Goal: Information Seeking & Learning: Learn about a topic

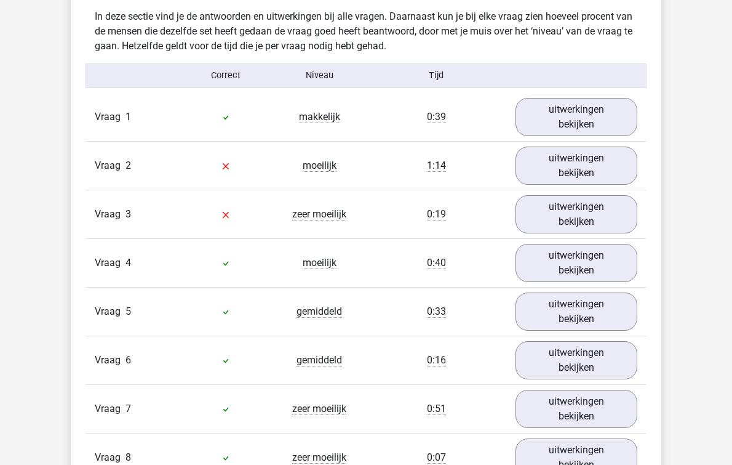
scroll to position [1006, 0]
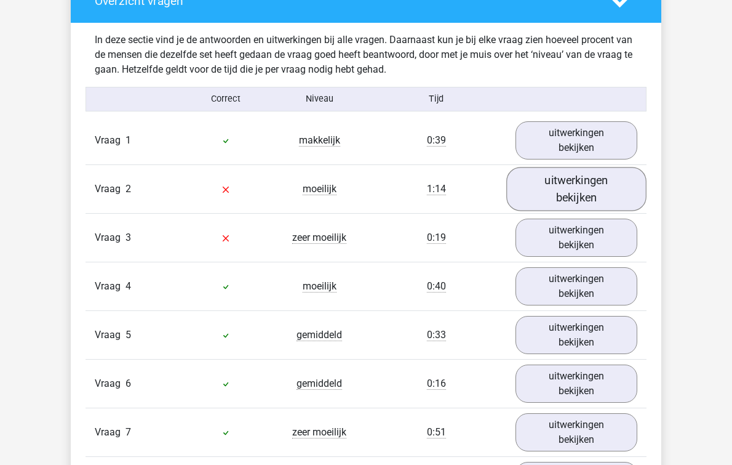
click at [559, 175] on link "uitwerkingen bekijken" at bounding box center [576, 189] width 140 height 44
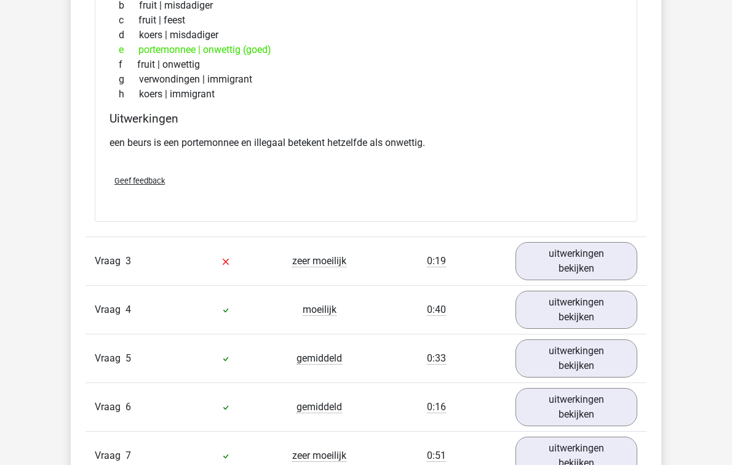
scroll to position [1294, 0]
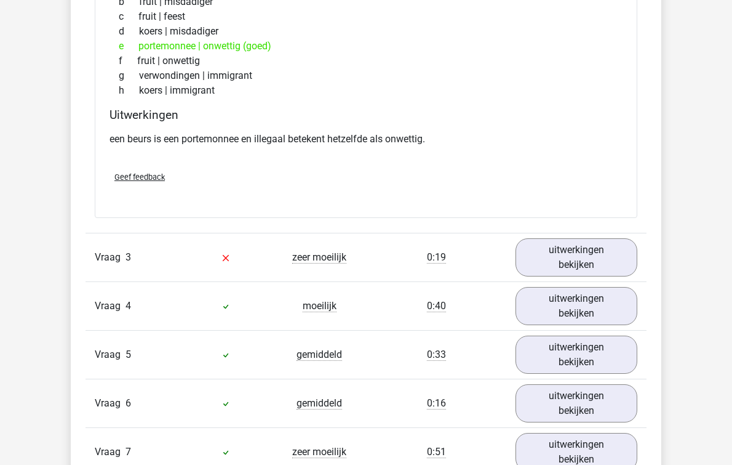
click at [337, 264] on div "Vraag 3 zeer moeilijk 0:19 uitwerkingen bekijken" at bounding box center [366, 257] width 561 height 49
click at [554, 244] on link "uitwerkingen bekijken" at bounding box center [576, 258] width 140 height 44
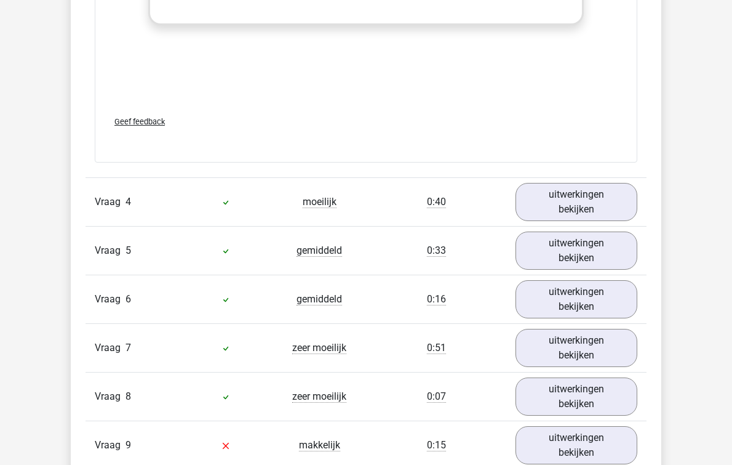
scroll to position [2050, 0]
click at [239, 202] on div at bounding box center [226, 201] width 94 height 15
click at [612, 207] on link "uitwerkingen bekijken" at bounding box center [576, 202] width 140 height 44
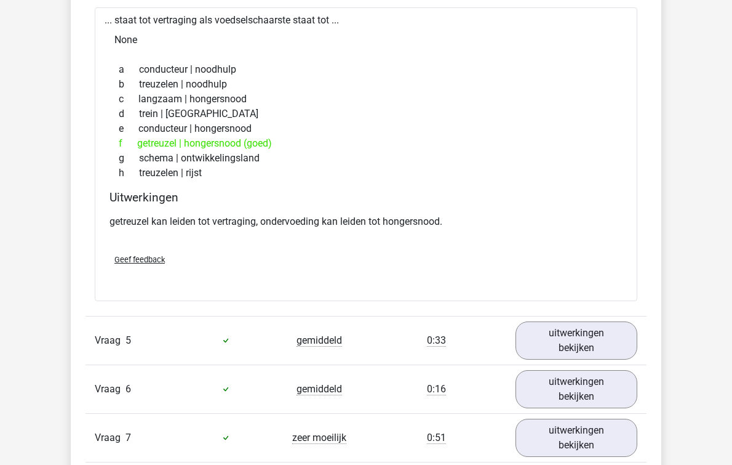
scroll to position [2318, 0]
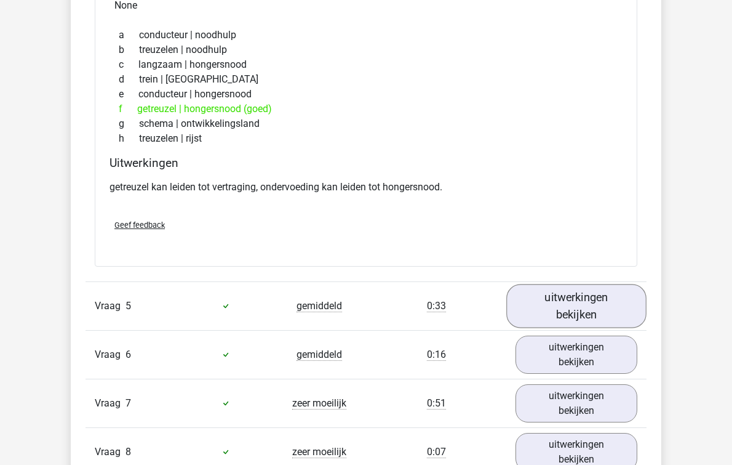
click at [561, 306] on link "uitwerkingen bekijken" at bounding box center [576, 306] width 140 height 44
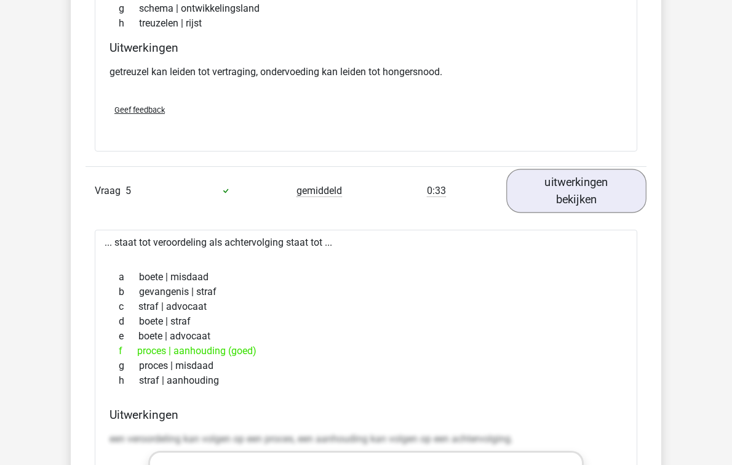
scroll to position [2439, 0]
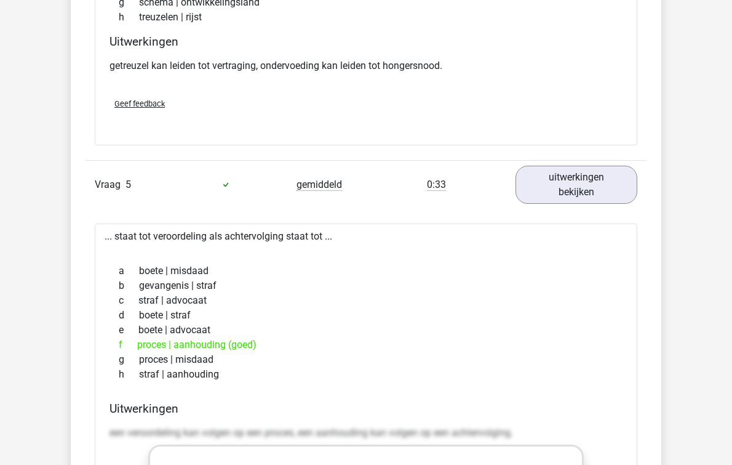
drag, startPoint x: 584, startPoint y: 73, endPoint x: 437, endPoint y: 142, distance: 162.4
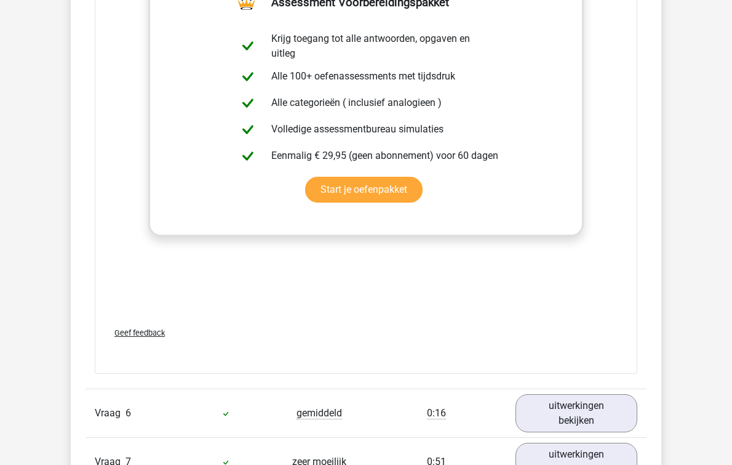
scroll to position [3086, 0]
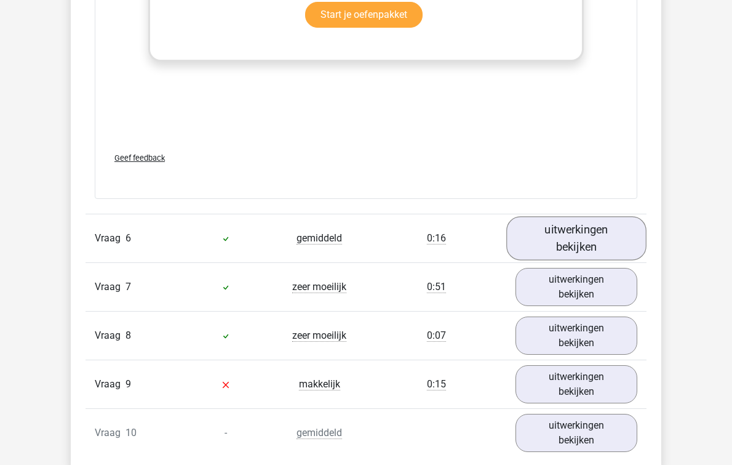
click at [532, 249] on link "uitwerkingen bekijken" at bounding box center [576, 238] width 140 height 44
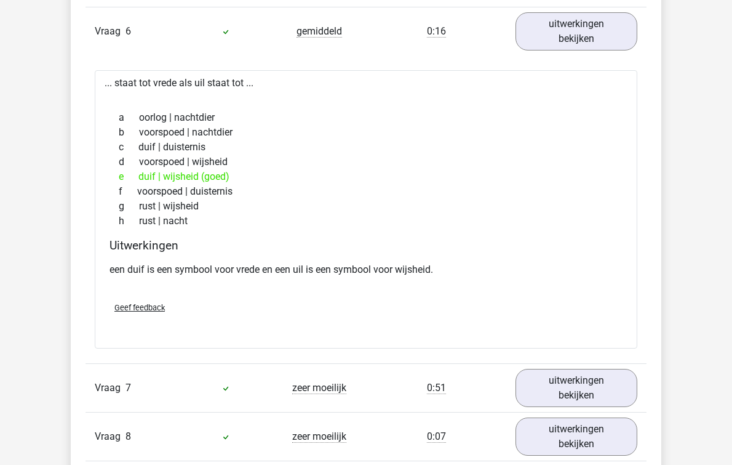
scroll to position [3423, 0]
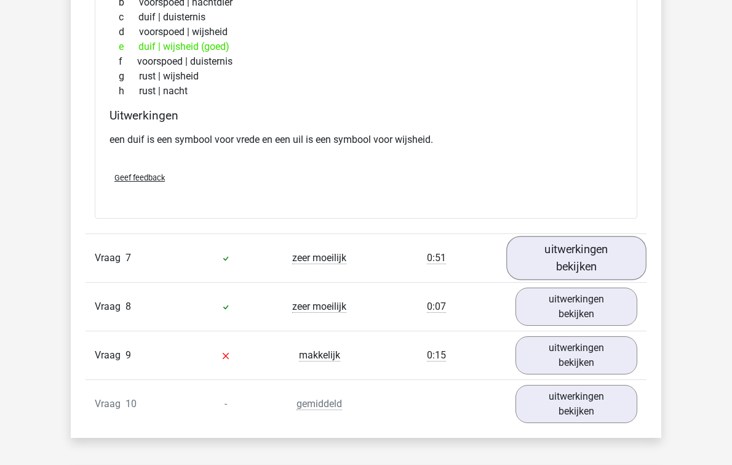
click at [538, 248] on link "uitwerkingen bekijken" at bounding box center [576, 258] width 140 height 44
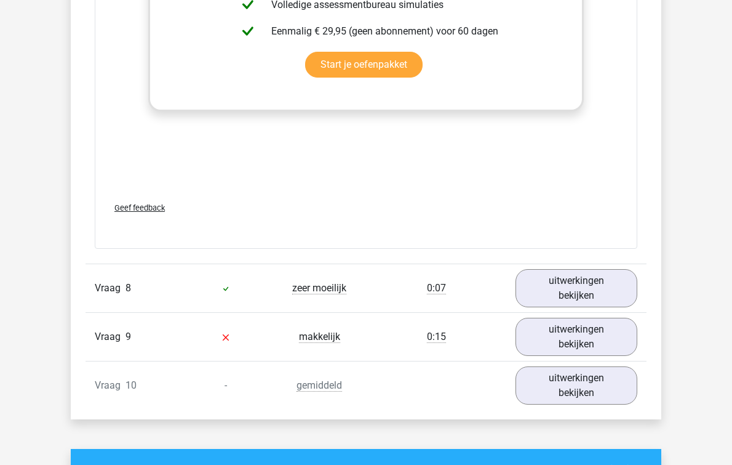
scroll to position [4100, 0]
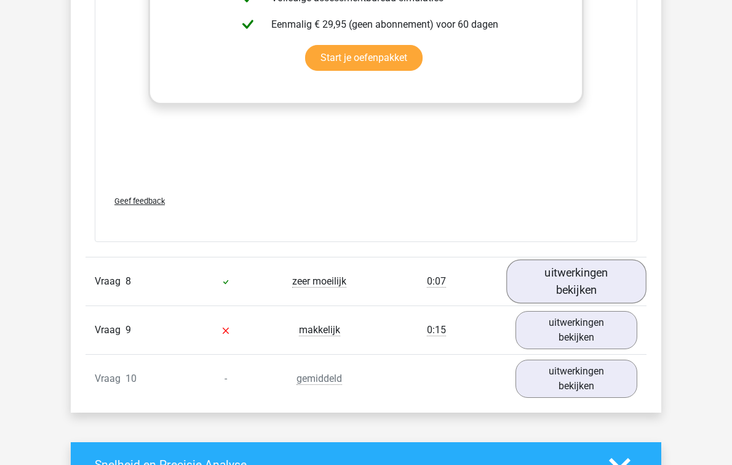
click at [548, 284] on link "uitwerkingen bekijken" at bounding box center [576, 282] width 140 height 44
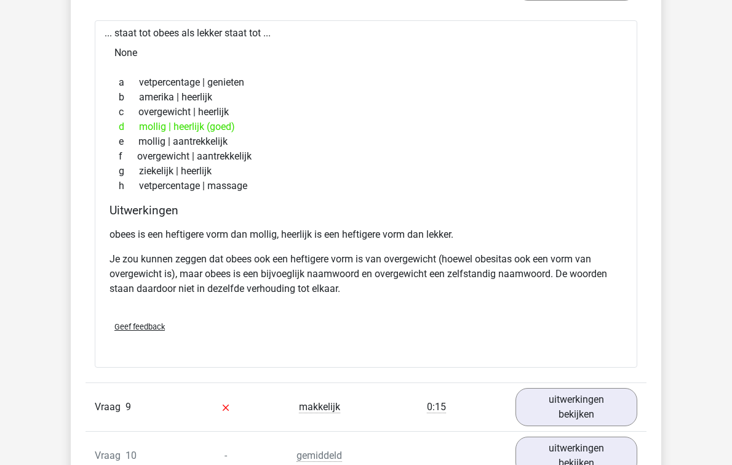
scroll to position [4505, 0]
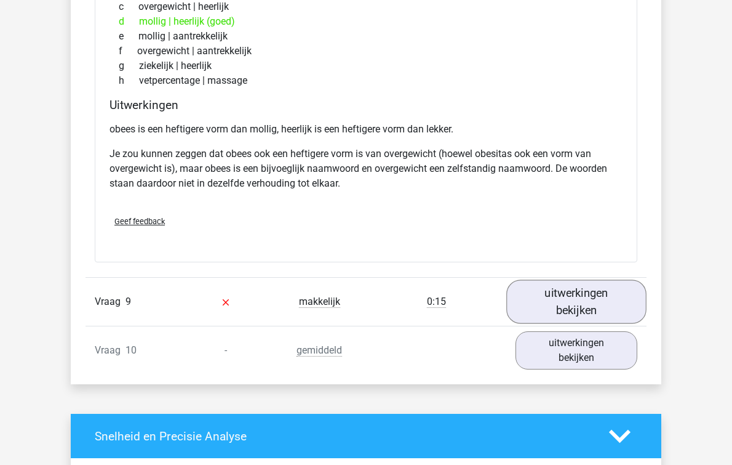
click at [539, 292] on link "uitwerkingen bekijken" at bounding box center [576, 302] width 140 height 44
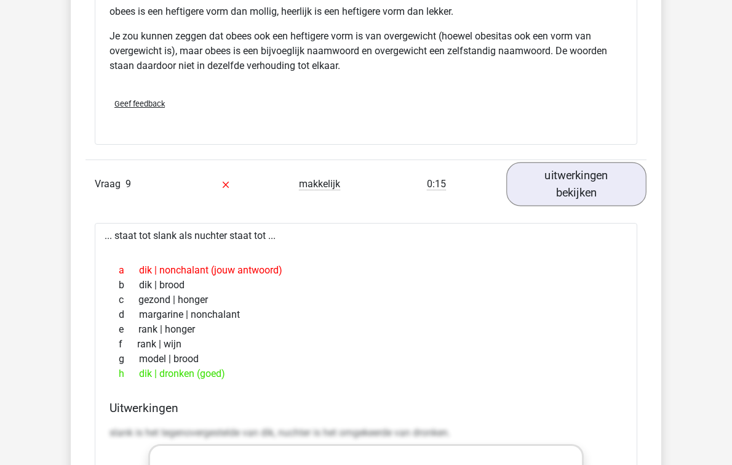
scroll to position [4623, 0]
click at [549, 184] on link "uitwerkingen bekijken" at bounding box center [576, 184] width 140 height 44
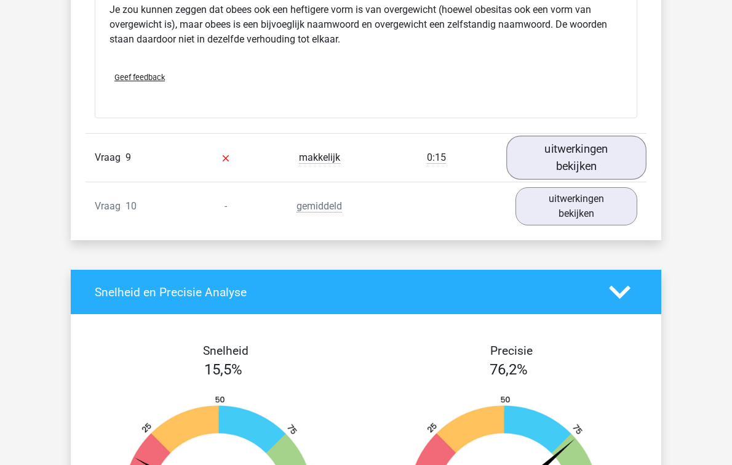
scroll to position [4671, 0]
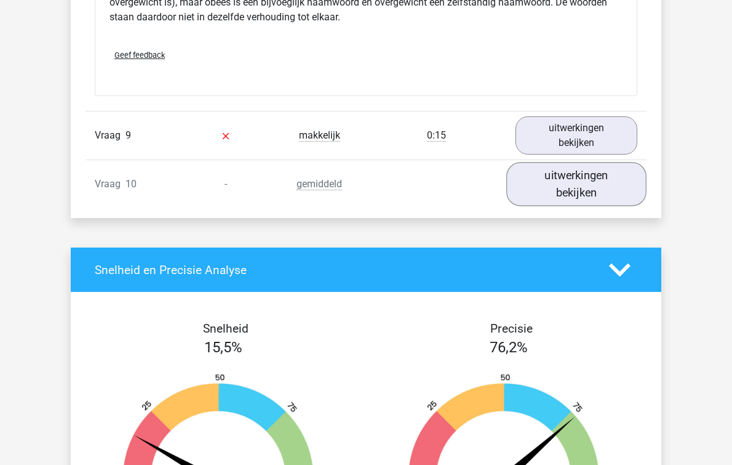
click at [546, 183] on link "uitwerkingen bekijken" at bounding box center [576, 184] width 140 height 44
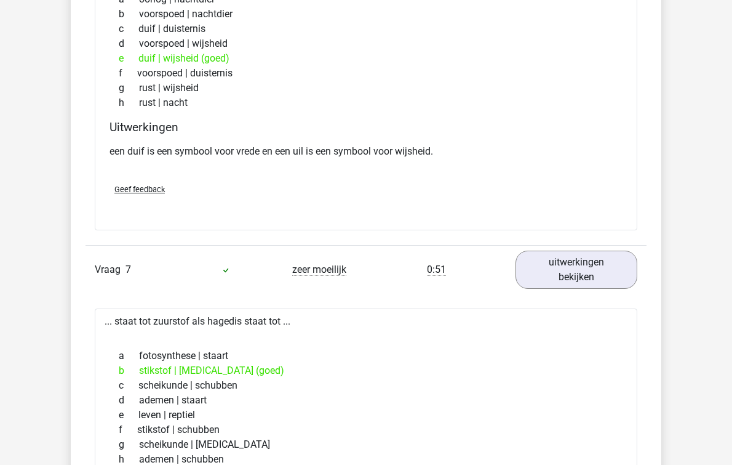
scroll to position [3058, 0]
